Goal: Check status: Check status

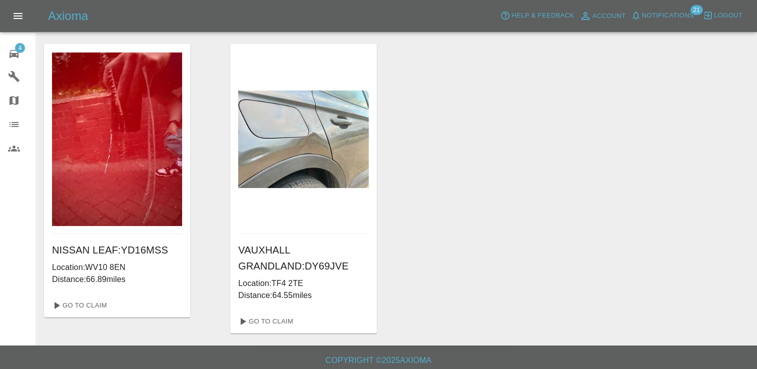
click at [22, 52] on span "4" at bounding box center [20, 48] width 10 height 10
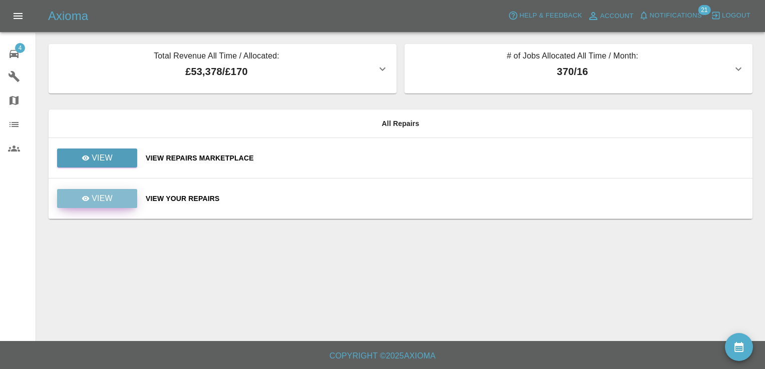
click at [124, 197] on link "View" at bounding box center [97, 198] width 80 height 19
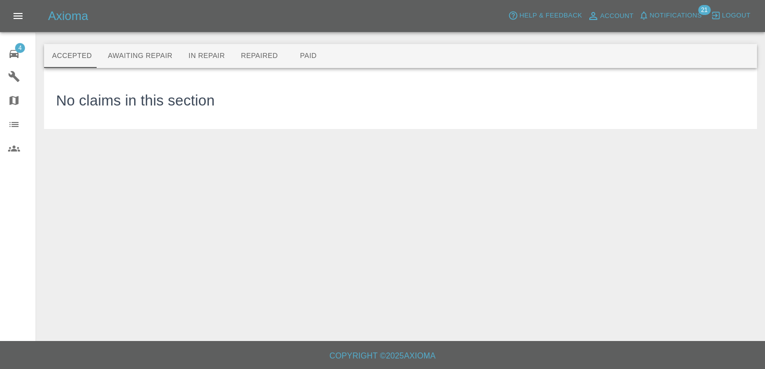
click at [15, 49] on span "4" at bounding box center [20, 48] width 10 height 10
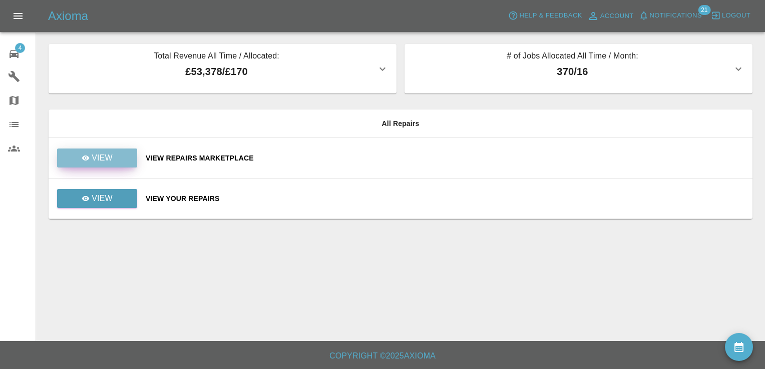
click at [114, 160] on link "View" at bounding box center [97, 158] width 80 height 19
